Goal: Information Seeking & Learning: Learn about a topic

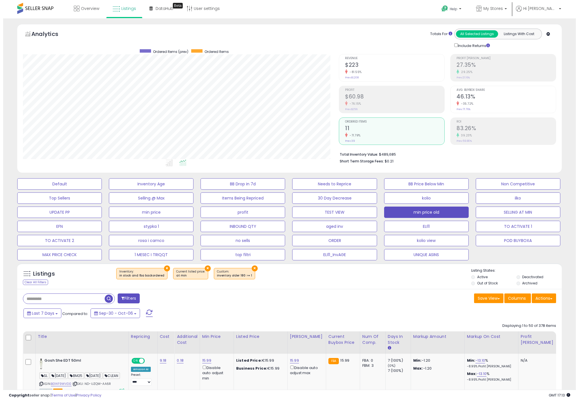
scroll to position [116, 316]
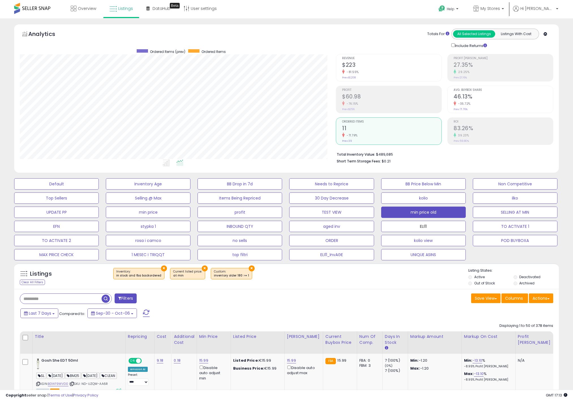
drag, startPoint x: 418, startPoint y: 228, endPoint x: 288, endPoint y: 223, distance: 129.7
click at [418, 228] on button "ELI11" at bounding box center [423, 226] width 85 height 11
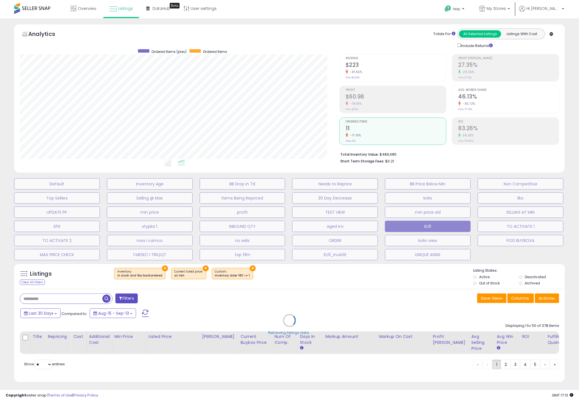
scroll to position [116, 319]
drag, startPoint x: 288, startPoint y: 223, endPoint x: 308, endPoint y: 218, distance: 20.3
click at [301, 219] on div "Default Inventory Age BB Drop in 7d Needs to Reprice BB Price Below Min Non Com…" at bounding box center [289, 217] width 565 height 85
click at [513, 67] on h2 "27.35%" at bounding box center [508, 66] width 101 height 8
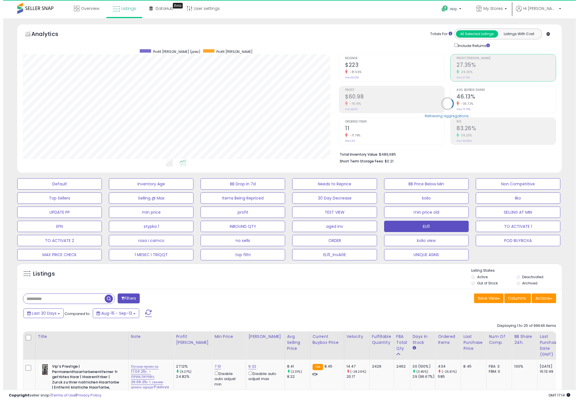
scroll to position [116, 316]
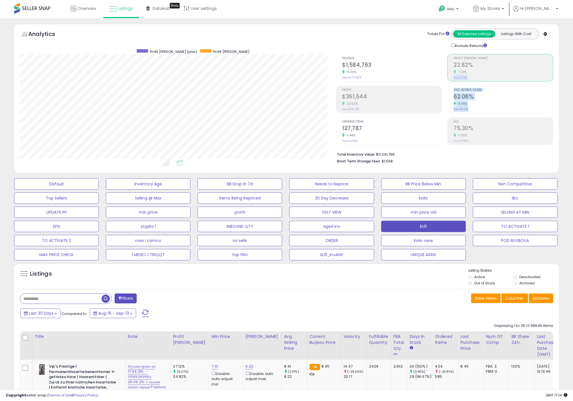
drag, startPoint x: 515, startPoint y: 93, endPoint x: 553, endPoint y: 37, distance: 67.5
click at [544, 58] on ul "Profit [PERSON_NAME] 22.82% 7.09% Prev: 21.31% Avg. Buybox Share 62.06% 3.06% P…" at bounding box center [500, 99] width 106 height 91
click at [475, 31] on button "All Selected Listings" at bounding box center [474, 33] width 42 height 7
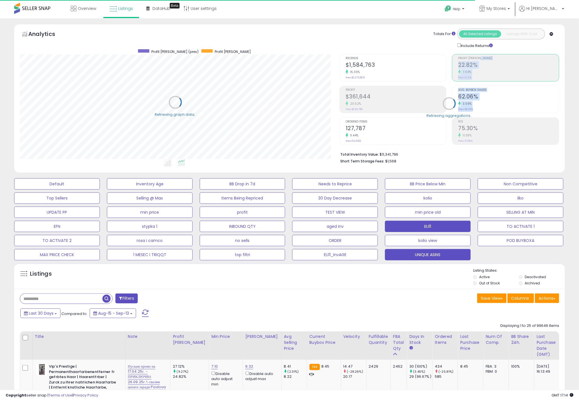
drag, startPoint x: 418, startPoint y: 254, endPoint x: 424, endPoint y: 252, distance: 6.2
click at [424, 252] on button "UNIQUE ASINS" at bounding box center [428, 254] width 86 height 11
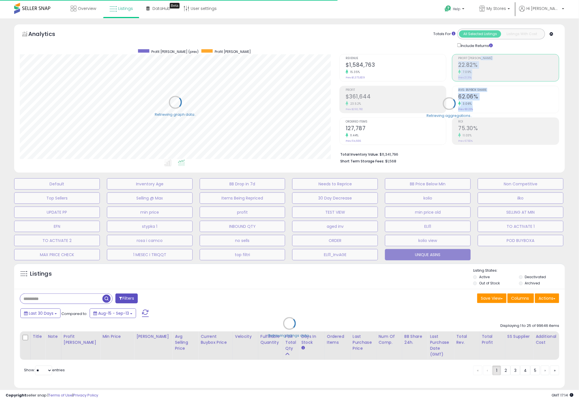
click at [435, 220] on div "Default Inventory Age BB Drop in 7d Needs to Reprice BB Price Below Min Non Com…" at bounding box center [289, 217] width 565 height 85
click at [543, 218] on div "Default Inventory Age BB Drop in 7d Needs to Reprice BB Price Below Min Non Com…" at bounding box center [289, 217] width 565 height 85
click at [342, 219] on div "Default Inventory Age BB Drop in 7d Needs to Reprice BB Price Below Min Non Com…" at bounding box center [289, 217] width 565 height 85
click at [257, 176] on div "Default Inventory Age BB Drop in 7d Needs to Reprice BB Price Below Min Non Com…" at bounding box center [289, 217] width 565 height 85
click at [271, 199] on button "Items Being Repriced" at bounding box center [243, 197] width 86 height 11
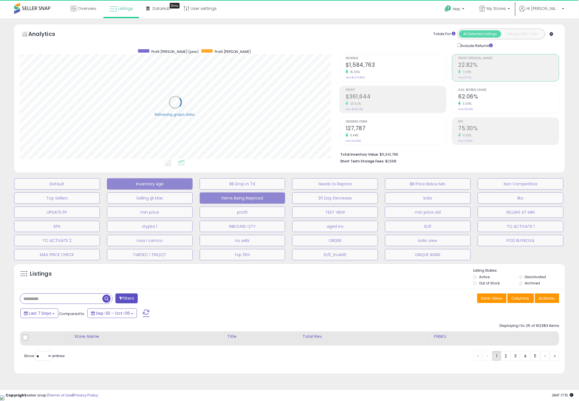
click at [174, 183] on button "Inventory Age" at bounding box center [150, 183] width 86 height 11
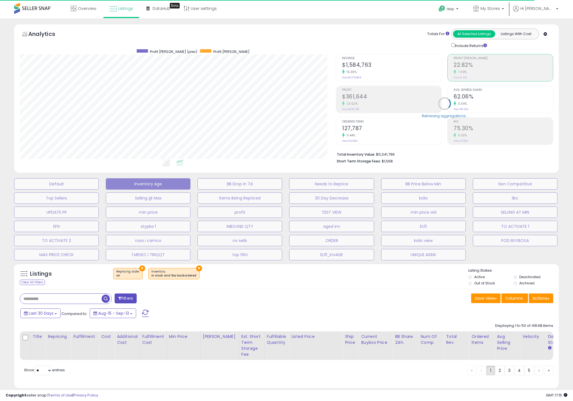
scroll to position [116, 316]
click at [347, 96] on div "Retrieving aggregations.." at bounding box center [445, 107] width 226 height 118
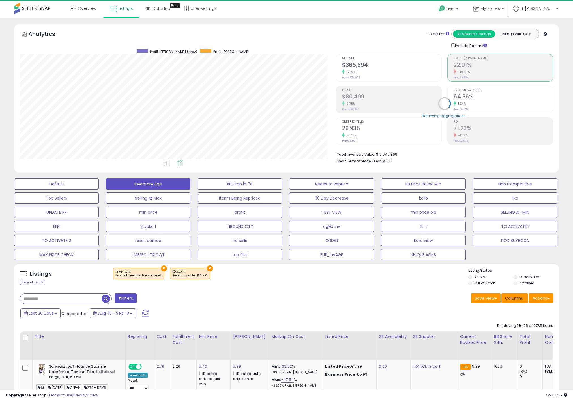
click at [509, 301] on span "Columns" at bounding box center [514, 298] width 18 height 6
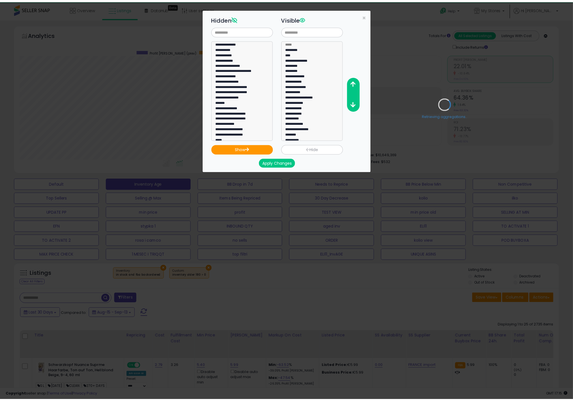
scroll to position [116, 319]
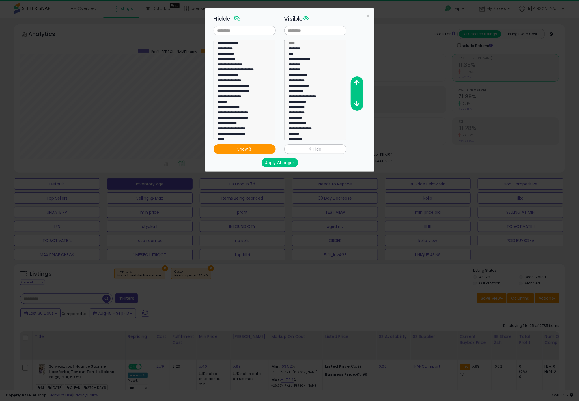
click at [469, 192] on div "**********" at bounding box center [289, 200] width 579 height 401
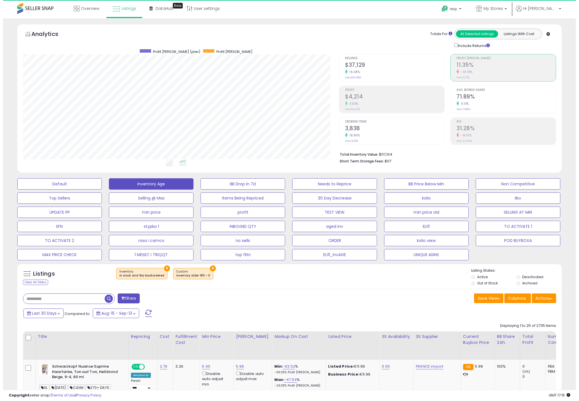
scroll to position [282832, 282631]
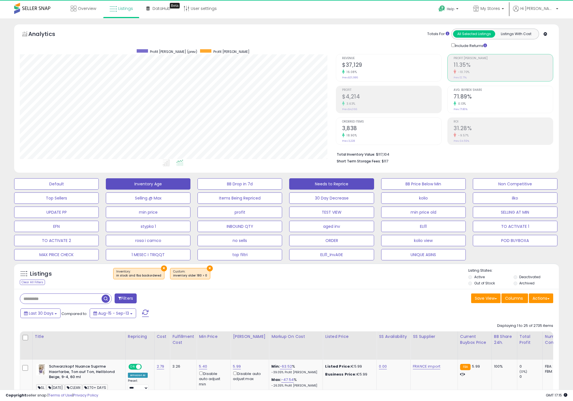
click at [312, 183] on button "Needs to Reprice" at bounding box center [331, 183] width 85 height 11
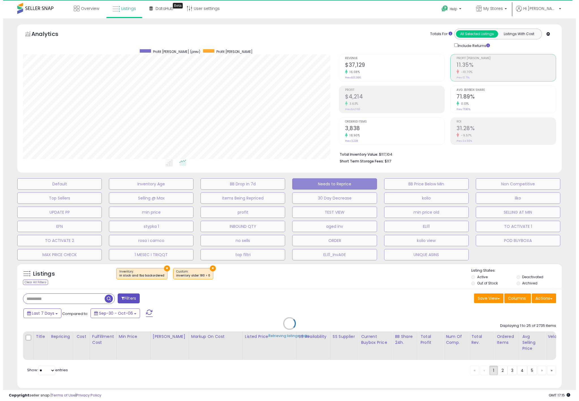
scroll to position [116, 316]
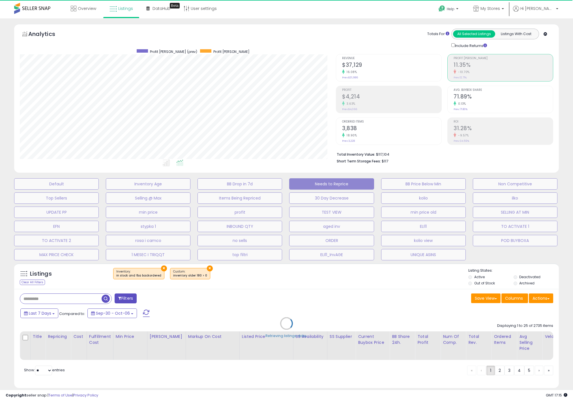
click at [475, 90] on span "Avg. Buybox Share" at bounding box center [503, 90] width 99 height 3
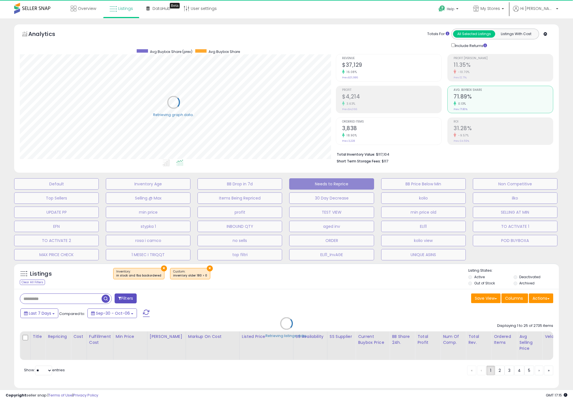
scroll to position [282832, 282631]
click at [216, 228] on button "INBOUND QTY" at bounding box center [239, 226] width 85 height 11
click at [138, 218] on div "Default Inventory Age BB Drop in 7d Needs to Reprice BB Price Below Min Non Com…" at bounding box center [286, 217] width 559 height 85
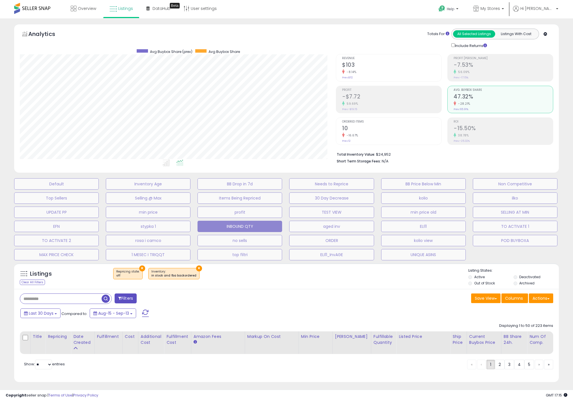
scroll to position [116, 316]
select select "**"
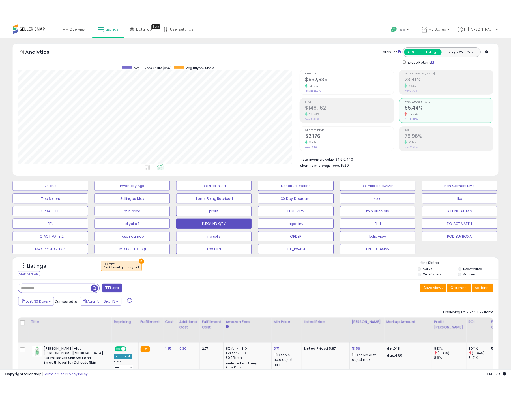
scroll to position [0, 0]
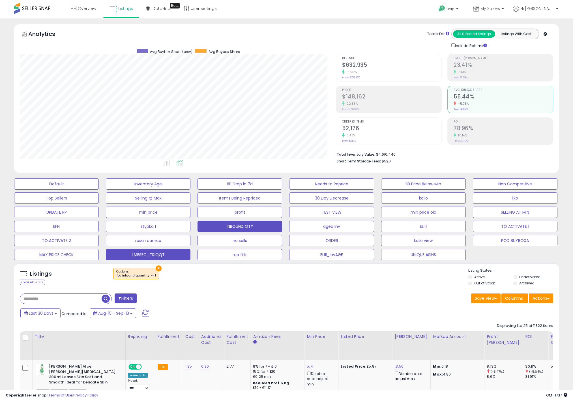
drag, startPoint x: 417, startPoint y: 4, endPoint x: 157, endPoint y: 254, distance: 360.4
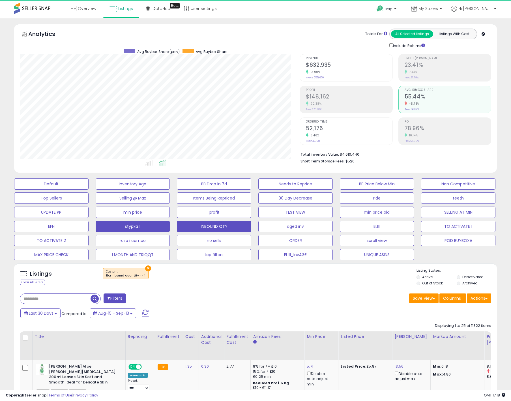
scroll to position [116, 280]
